Goal: Check status: Check status

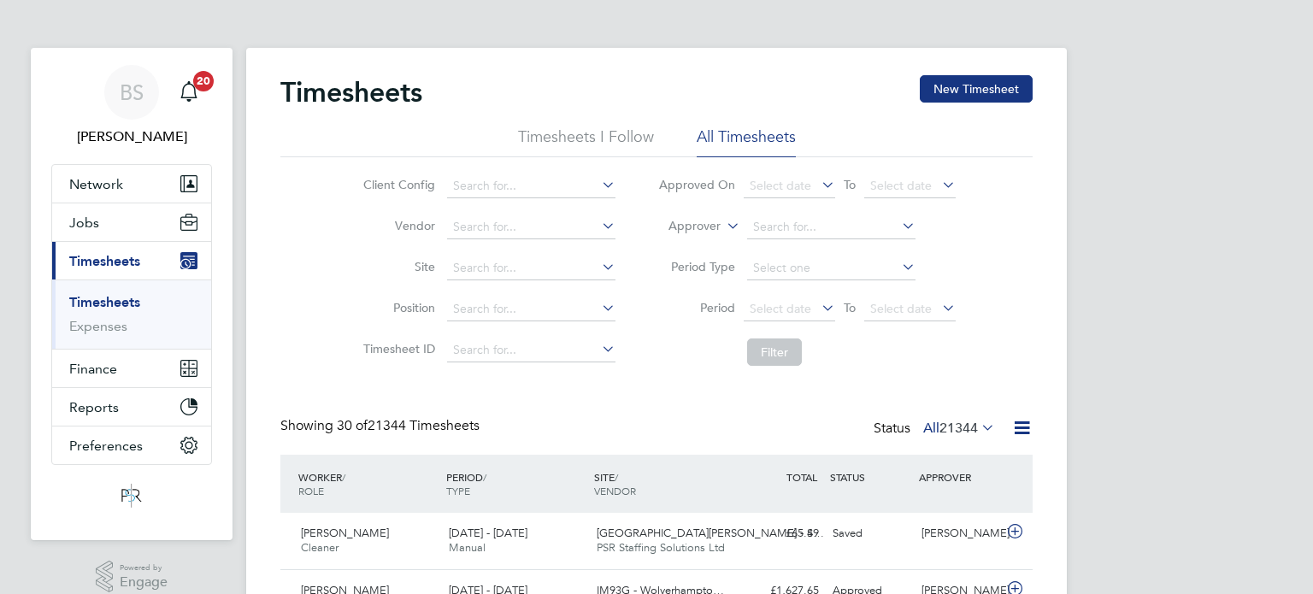
click at [684, 235] on li "Approver" at bounding box center [807, 227] width 340 height 41
click at [691, 222] on label "Approver" at bounding box center [682, 226] width 77 height 17
click at [687, 245] on li "Worker" at bounding box center [679, 246] width 84 height 22
click at [759, 230] on input at bounding box center [831, 227] width 168 height 24
paste input "[PERSON_NAME]"
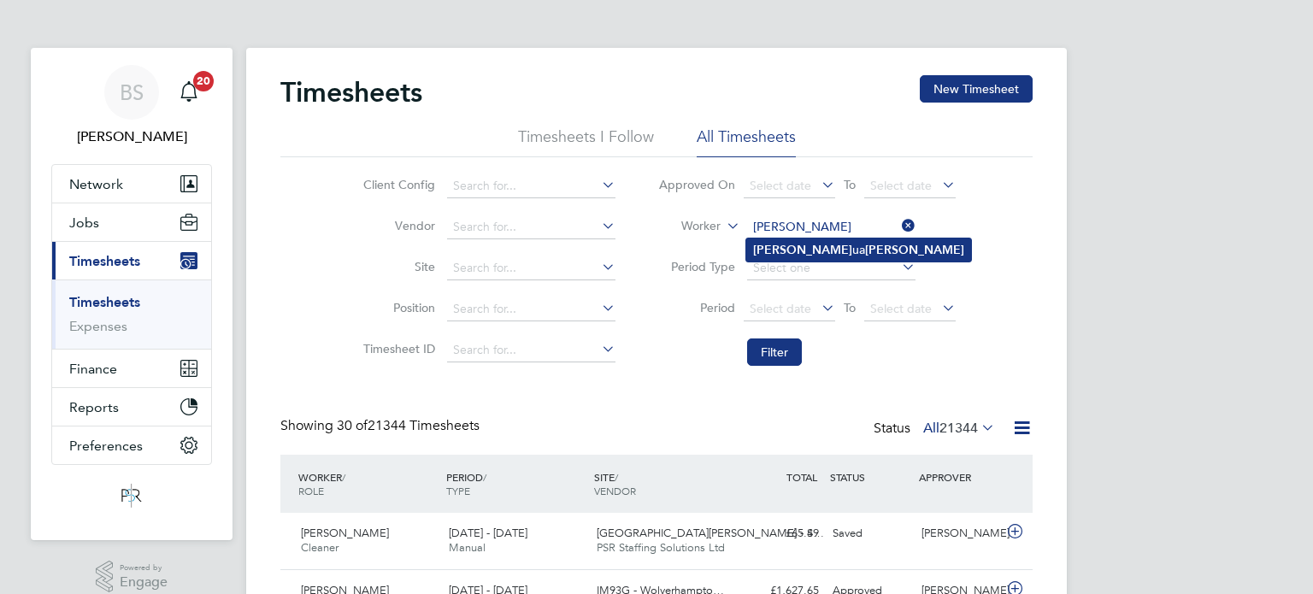
click at [776, 244] on b "[PERSON_NAME]" at bounding box center [802, 250] width 99 height 15
type input "[PERSON_NAME]"
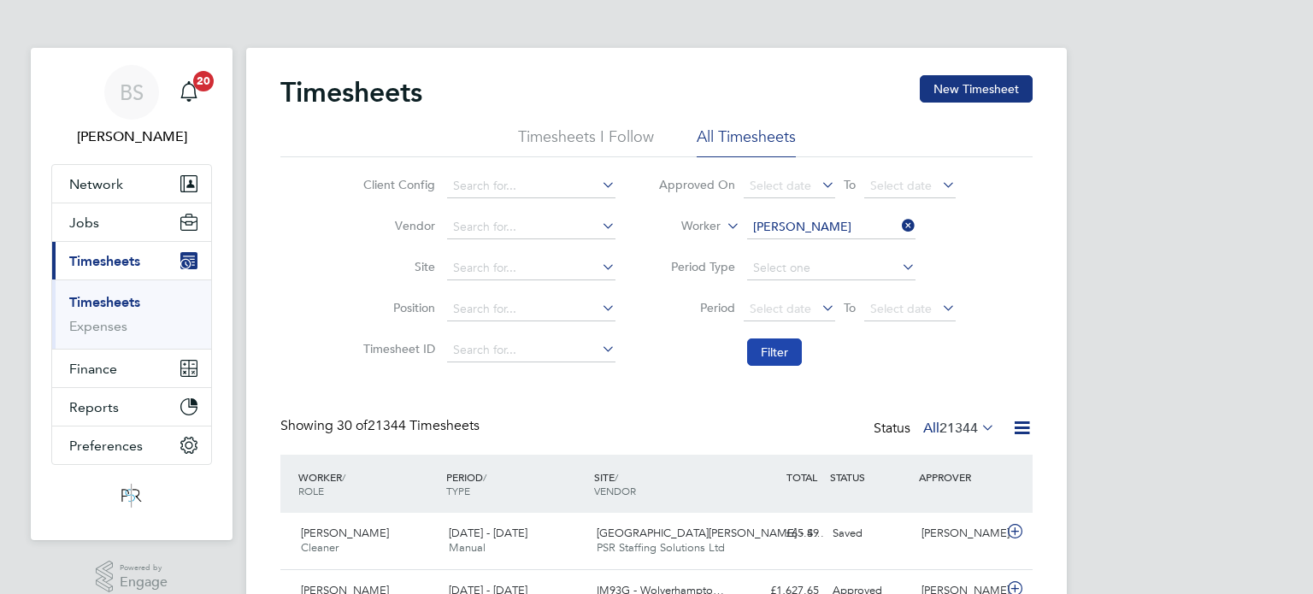
click at [764, 361] on button "Filter" at bounding box center [774, 352] width 55 height 27
